Goal: Navigation & Orientation: Find specific page/section

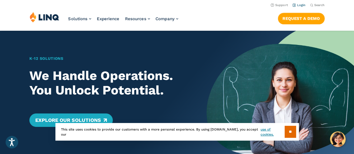
click at [296, 2] on li "Login" at bounding box center [299, 5] width 13 height 6
click at [296, 3] on li "Login" at bounding box center [299, 5] width 13 height 6
click at [296, 4] on link "Login" at bounding box center [299, 5] width 13 height 4
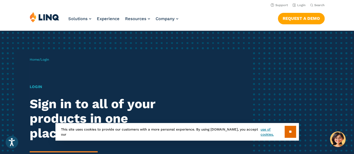
click at [289, 7] on ul "Support Login" at bounding box center [288, 5] width 35 height 6
drag, startPoint x: 184, startPoint y: 6, endPoint x: 187, endPoint y: 6, distance: 3.1
click at [184, 6] on nav "Support Login Search Search for:" at bounding box center [177, 5] width 354 height 6
click at [303, 3] on link "Login" at bounding box center [299, 5] width 13 height 4
click at [45, 61] on span "Login" at bounding box center [45, 60] width 8 height 4
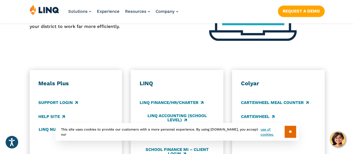
scroll to position [336, 0]
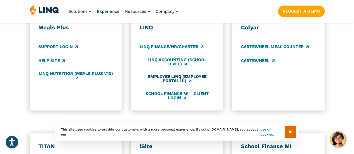
click at [182, 75] on link "Employee LINQ (Employee Portal UI)" at bounding box center [177, 79] width 75 height 9
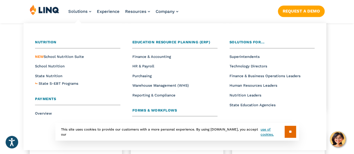
scroll to position [392, 0]
click at [72, 113] on li "Overview" at bounding box center [77, 113] width 85 height 7
